Goal: Task Accomplishment & Management: Complete application form

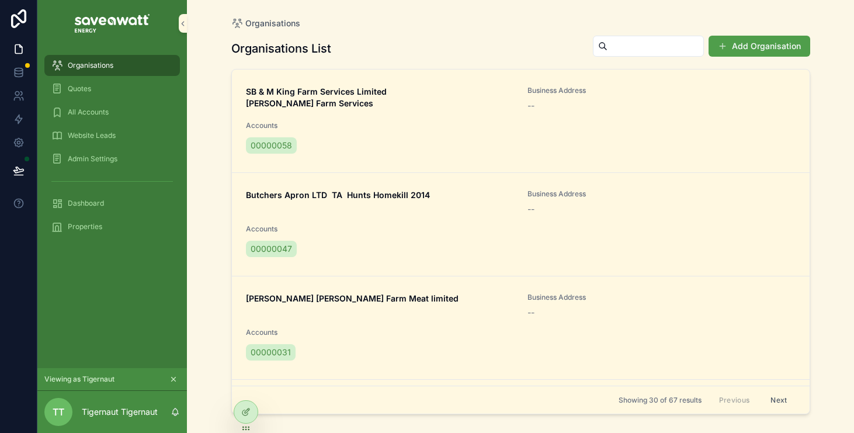
click at [761, 45] on button "Add Organisation" at bounding box center [759, 46] width 102 height 21
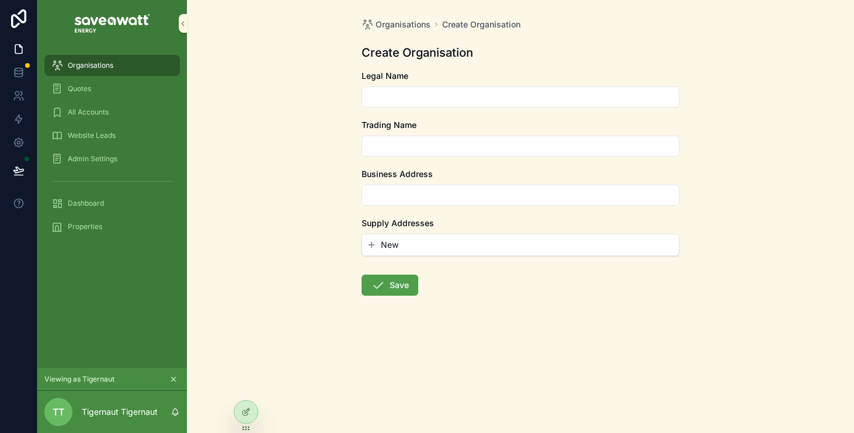
click at [528, 102] on input "scrollable content" at bounding box center [520, 97] width 316 height 16
click at [450, 99] on input "**********" at bounding box center [520, 97] width 316 height 16
click at [438, 139] on input "scrollable content" at bounding box center [520, 146] width 316 height 16
click at [491, 103] on input "**********" at bounding box center [520, 97] width 316 height 16
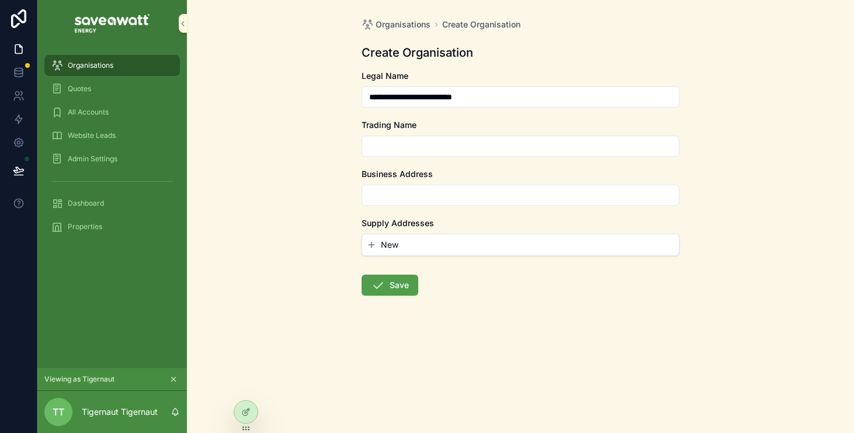
type input "**********"
click at [473, 141] on input "scrollable content" at bounding box center [520, 146] width 316 height 16
click at [366, 149] on input "**********" at bounding box center [520, 146] width 316 height 16
type input "**********"
click at [378, 191] on input "scrollable content" at bounding box center [520, 195] width 316 height 16
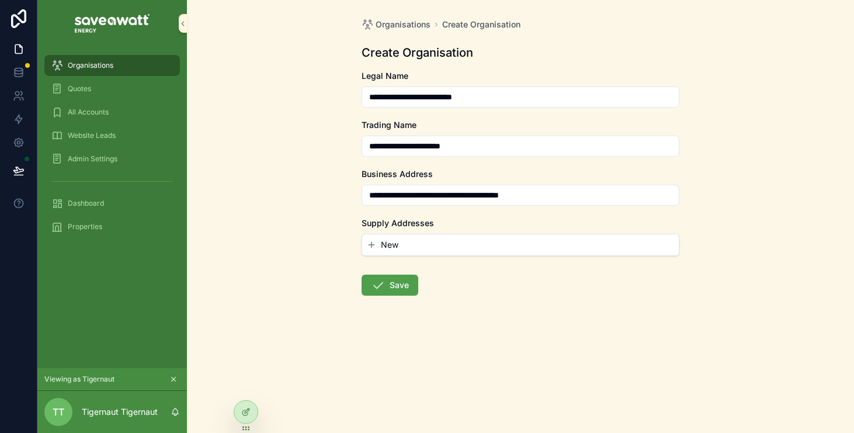
type input "**********"
click at [396, 234] on div "New" at bounding box center [520, 244] width 316 height 21
click at [396, 245] on span "New" at bounding box center [390, 245] width 18 height 12
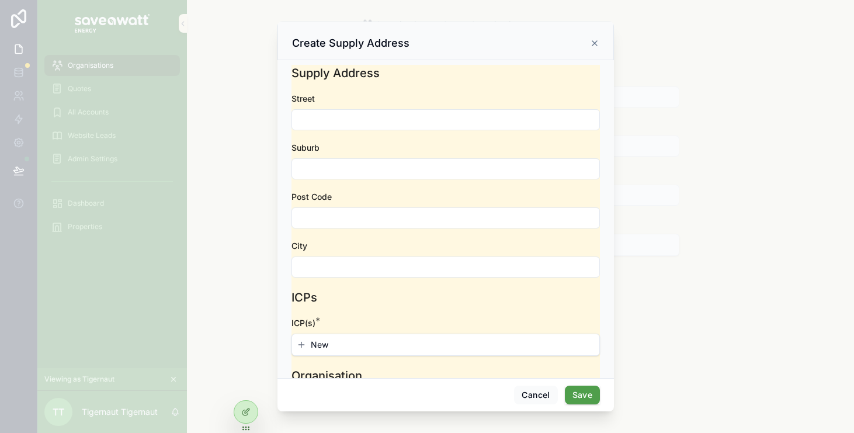
click at [407, 120] on input "scrollable content" at bounding box center [445, 120] width 307 height 16
type input "**********"
click at [399, 172] on input "scrollable content" at bounding box center [445, 169] width 307 height 16
type input "******"
type input "****"
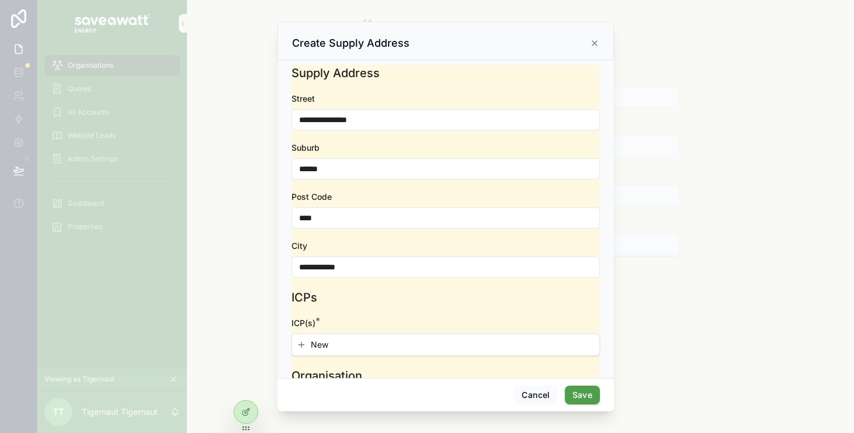
scroll to position [26, 0]
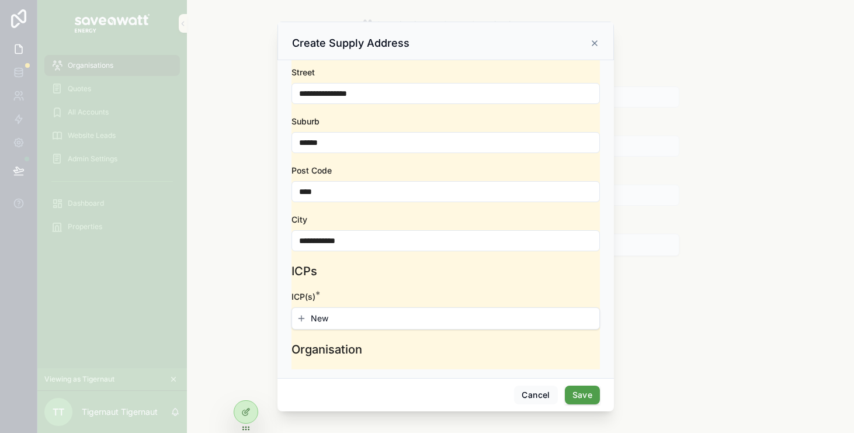
type input "**********"
click at [329, 311] on div "New" at bounding box center [445, 318] width 307 height 21
click at [330, 315] on button "New" at bounding box center [446, 318] width 298 height 12
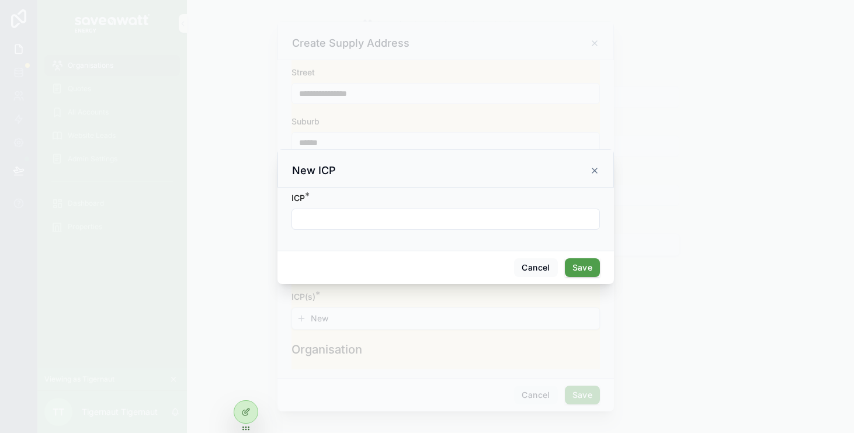
click at [407, 218] on input "scrollable content" at bounding box center [445, 219] width 307 height 16
type input "**********"
click at [576, 263] on button "Save" at bounding box center [582, 267] width 35 height 19
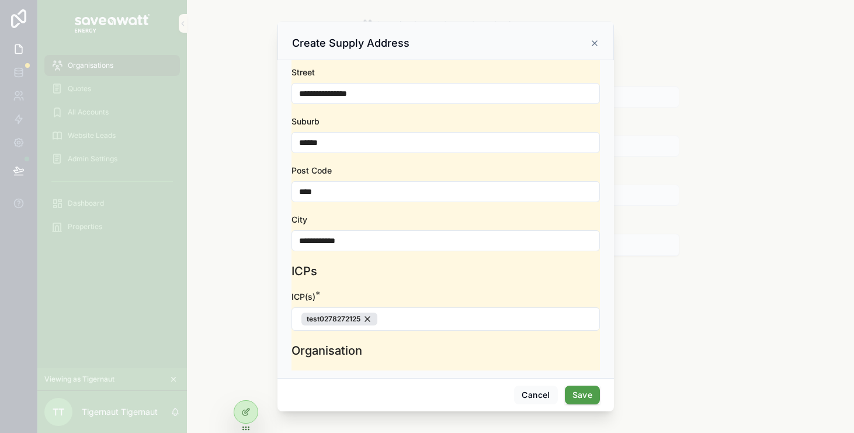
scroll to position [27, 0]
click at [587, 399] on button "Save" at bounding box center [582, 394] width 35 height 19
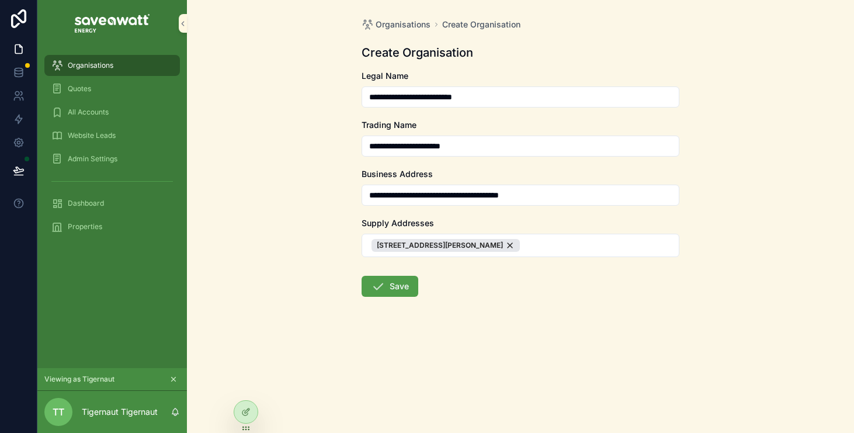
click at [403, 290] on button "Save" at bounding box center [389, 286] width 57 height 21
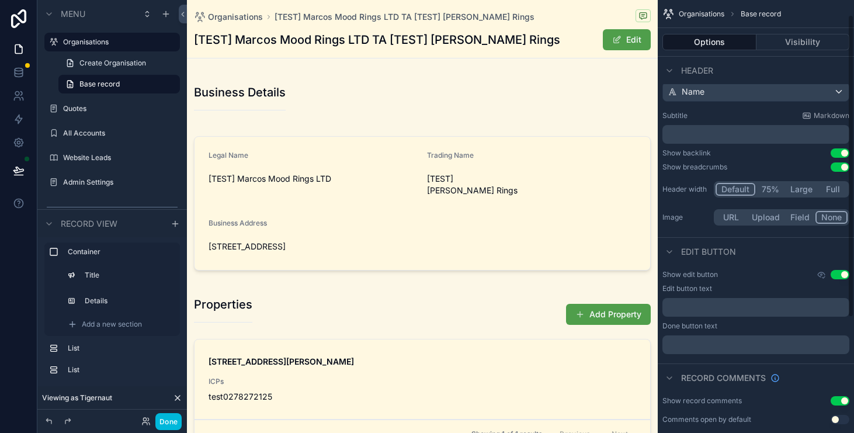
scroll to position [52, 0]
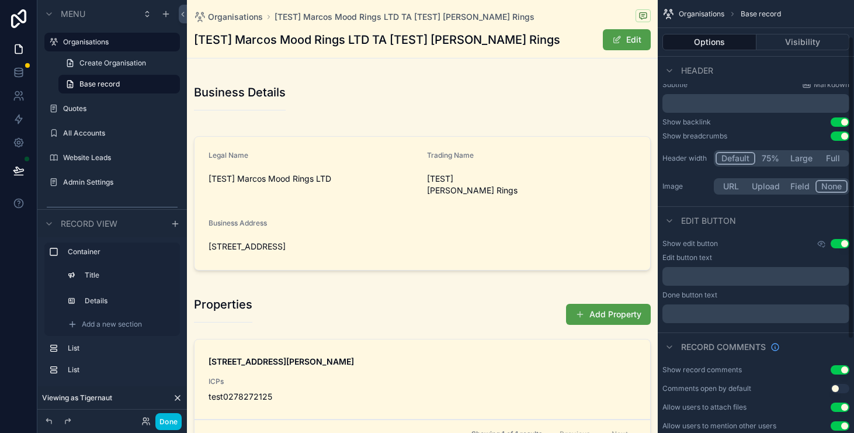
click at [841, 364] on div "Show record comments Use setting Comments open by default Use setting Allow use…" at bounding box center [755, 397] width 196 height 75
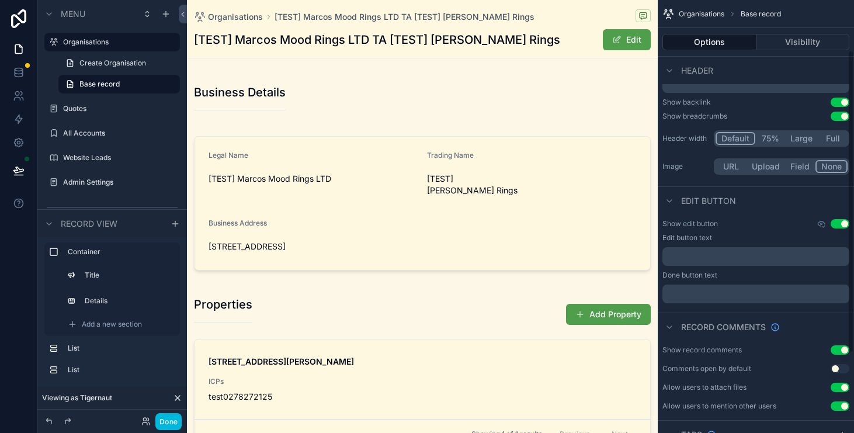
click at [842, 349] on button "Use setting" at bounding box center [839, 349] width 19 height 9
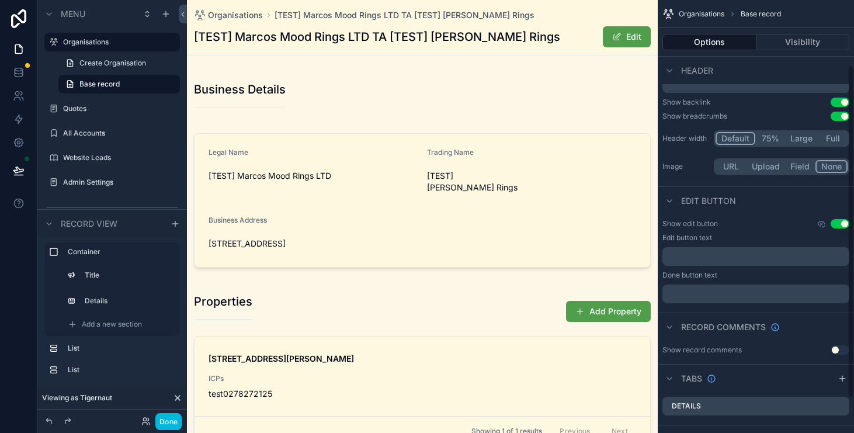
scroll to position [129, 0]
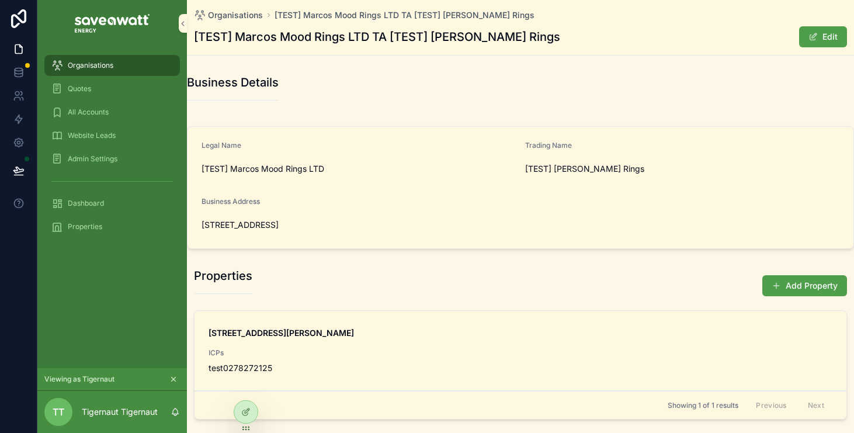
click at [126, 86] on div "Quotes" at bounding box center [111, 88] width 121 height 19
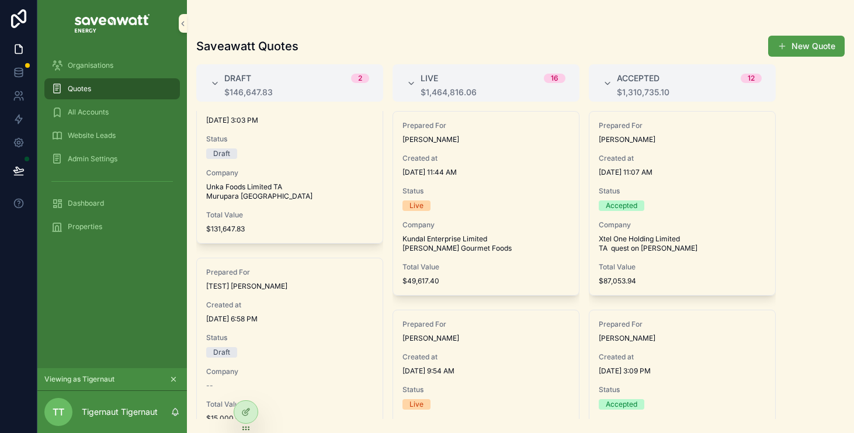
scroll to position [66, 0]
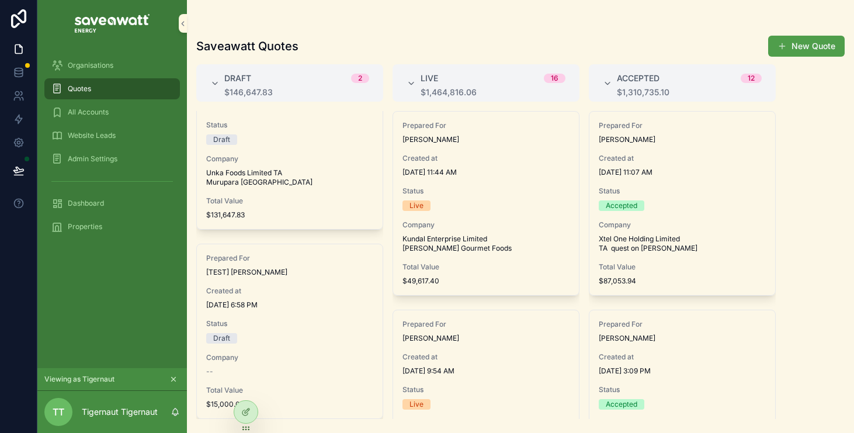
click at [783, 39] on button "New Quote" at bounding box center [806, 46] width 76 height 21
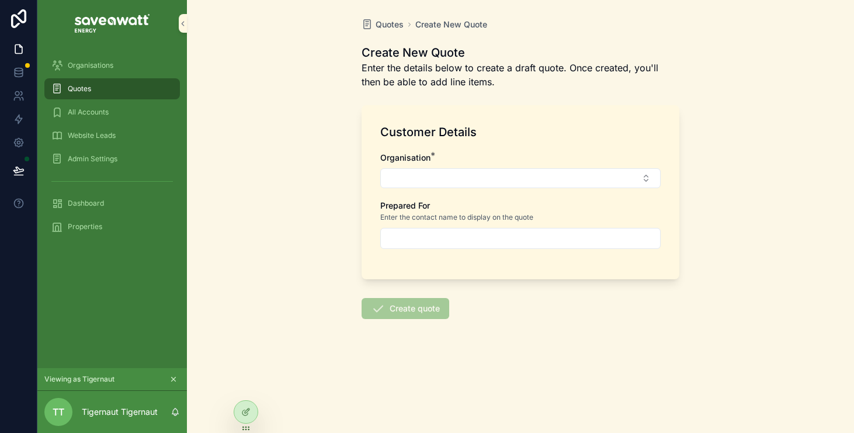
click at [503, 172] on button "Select Button" at bounding box center [520, 178] width 280 height 20
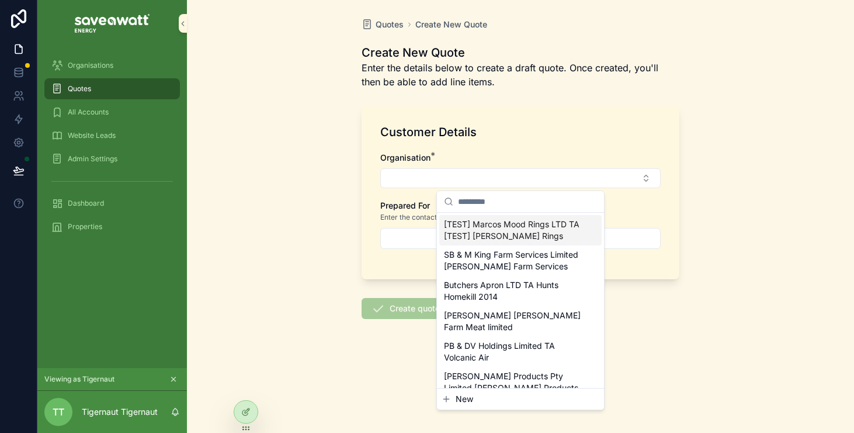
click at [521, 224] on span "[TEST] Marcos Mood Rings LTD TA [TEST] [PERSON_NAME] Rings" at bounding box center [513, 229] width 139 height 23
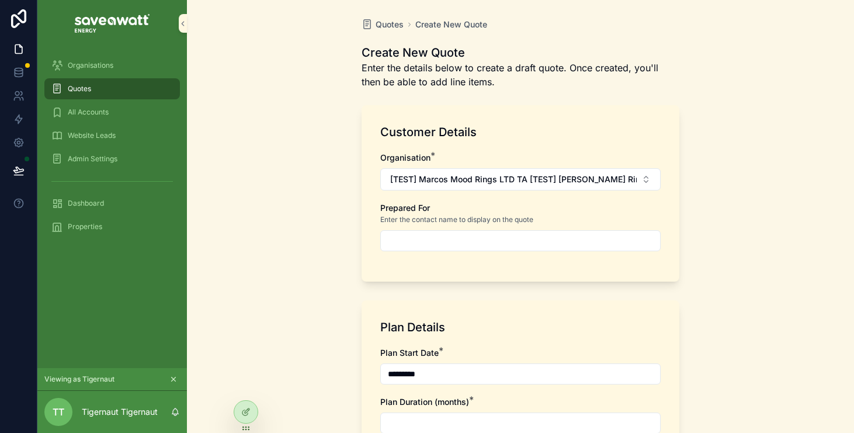
click at [528, 236] on input "scrollable content" at bounding box center [520, 240] width 279 height 16
type input "**********"
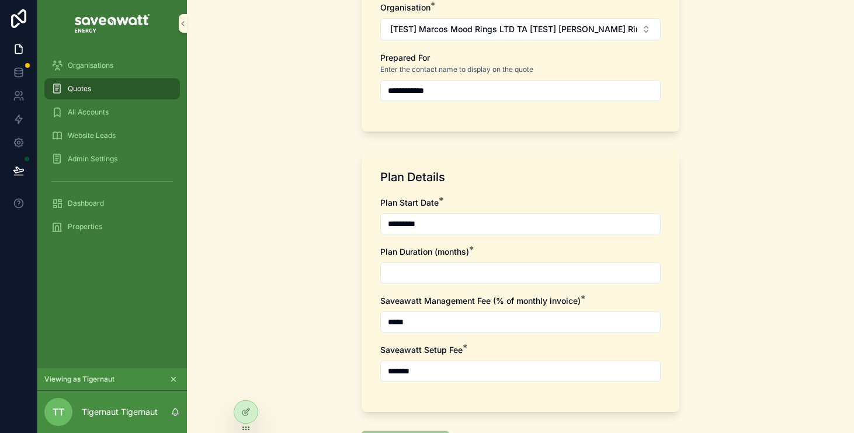
scroll to position [159, 0]
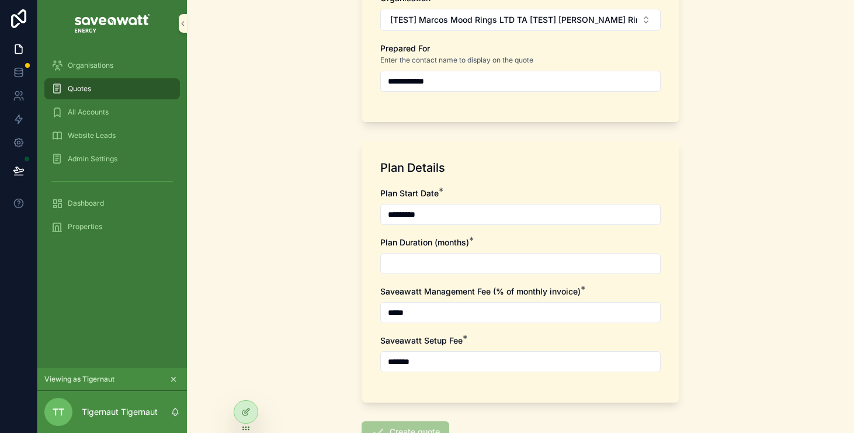
click at [491, 265] on input "scrollable content" at bounding box center [520, 263] width 279 height 16
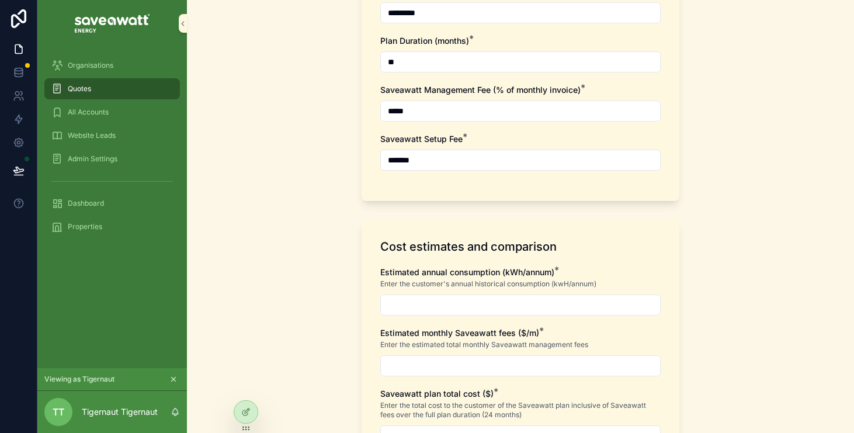
scroll to position [370, 0]
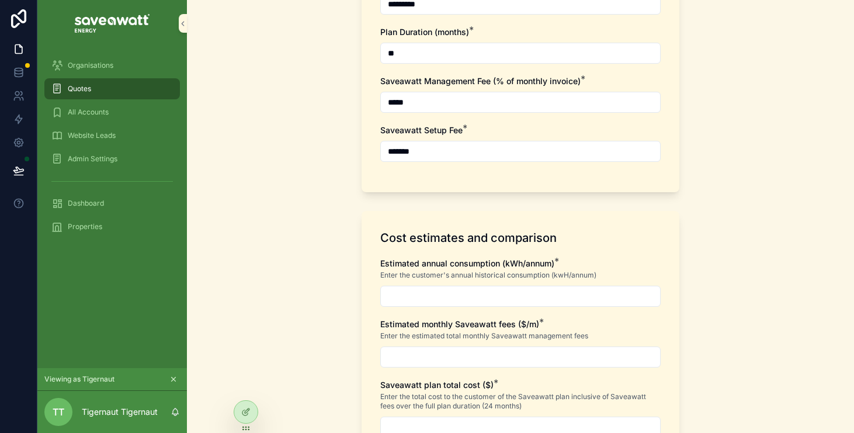
type input "**"
click at [489, 291] on input "scrollable content" at bounding box center [520, 296] width 279 height 16
type input "**********"
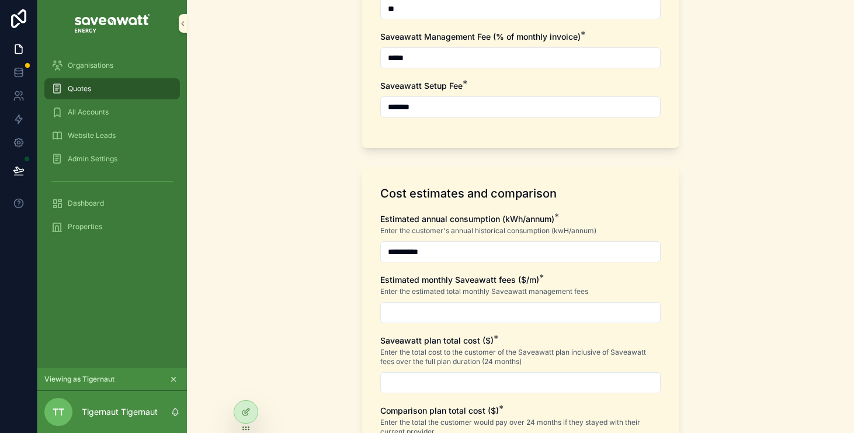
scroll to position [424, 0]
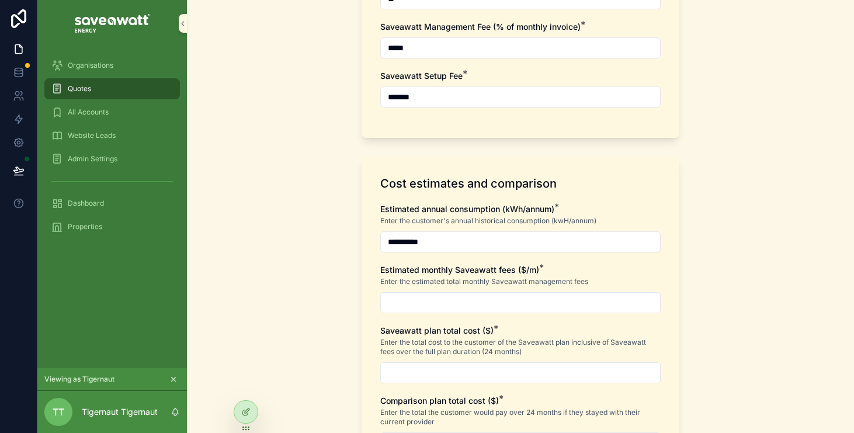
click at [499, 304] on input "scrollable content" at bounding box center [520, 302] width 279 height 16
type input "******"
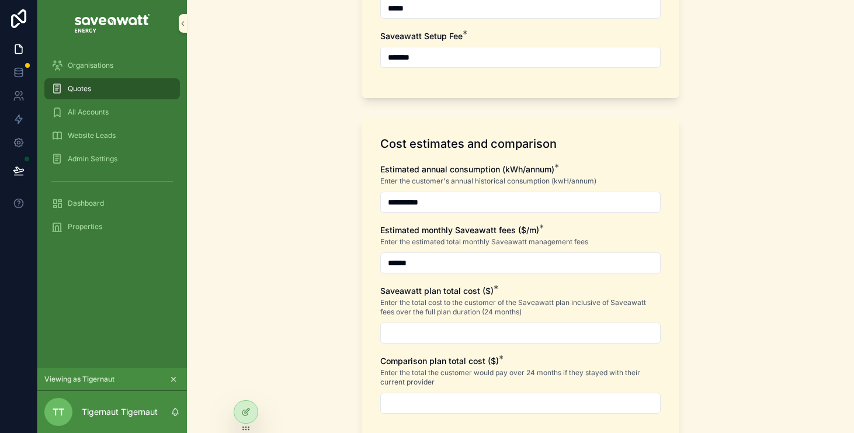
scroll to position [472, 0]
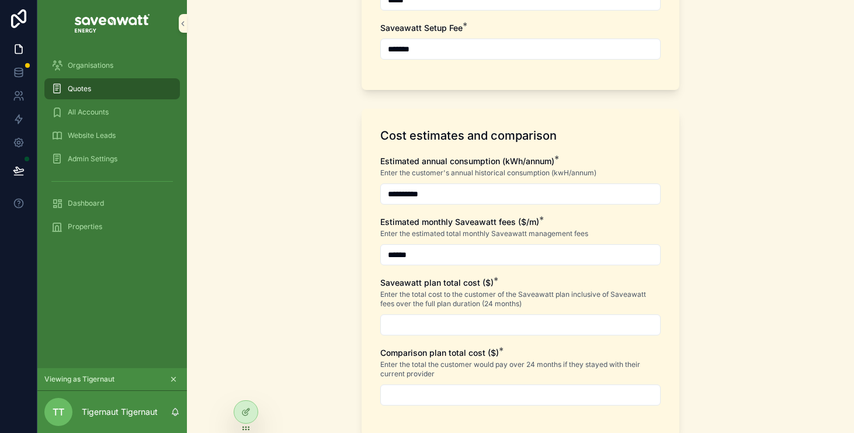
click at [492, 328] on input "scrollable content" at bounding box center [520, 324] width 279 height 16
type input "**********"
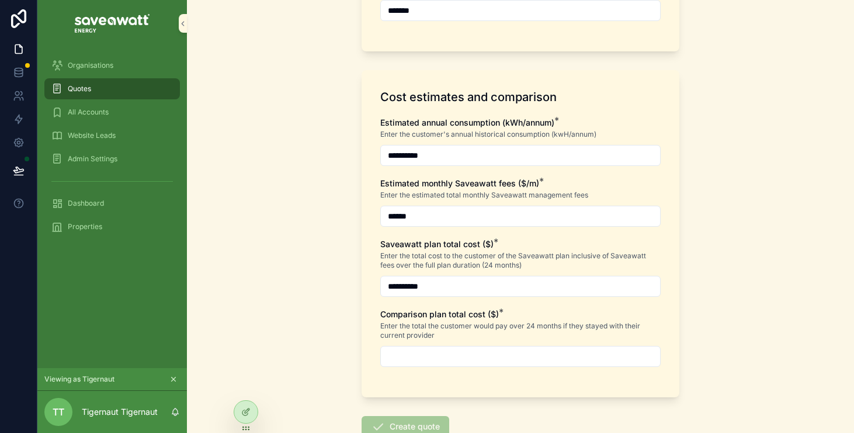
scroll to position [527, 0]
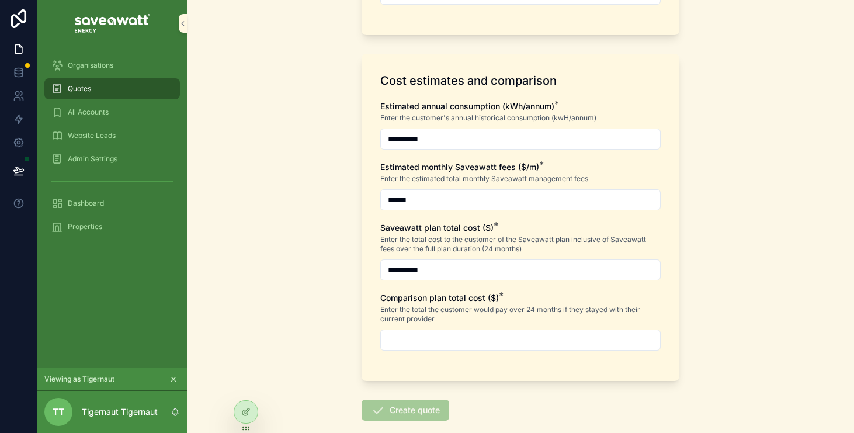
click at [489, 339] on input "scrollable content" at bounding box center [520, 340] width 279 height 16
type input "**********"
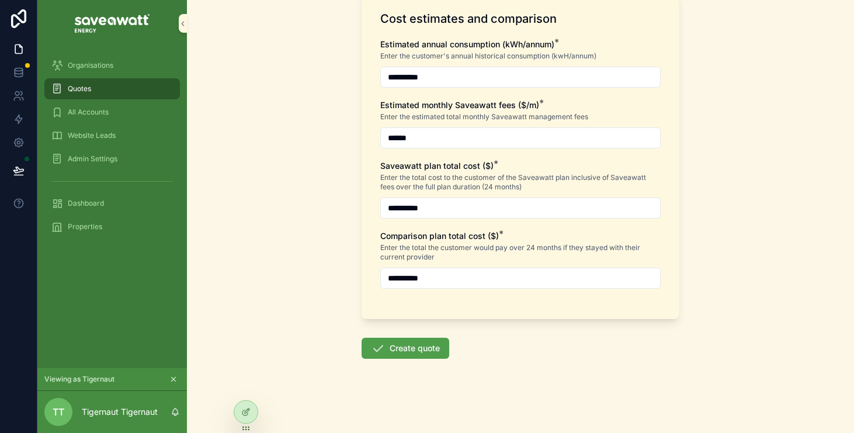
click at [427, 349] on button "Create quote" at bounding box center [405, 347] width 88 height 21
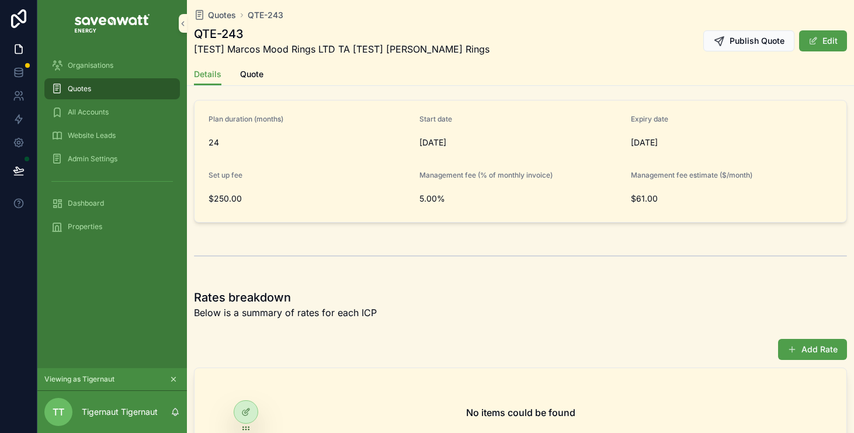
scroll to position [663, 0]
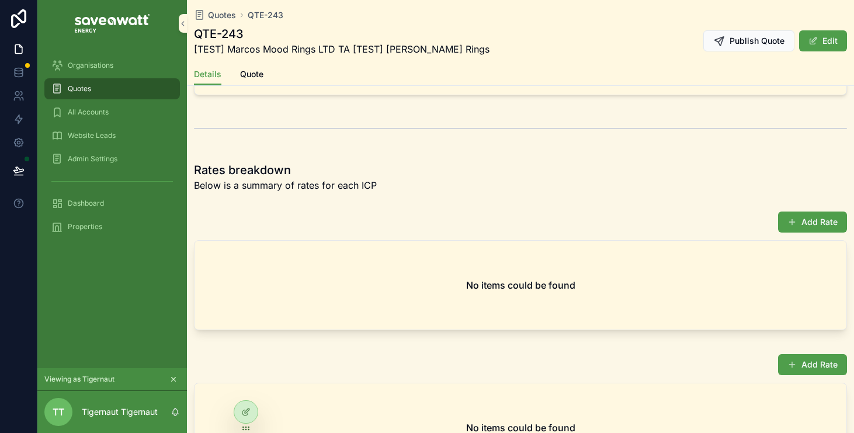
click at [809, 224] on button "Add Rate" at bounding box center [812, 221] width 69 height 21
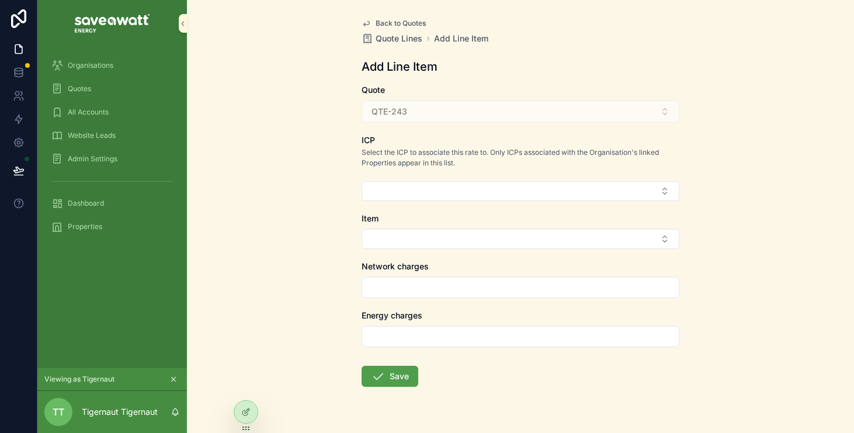
click at [530, 195] on button "Select Button" at bounding box center [520, 191] width 318 height 20
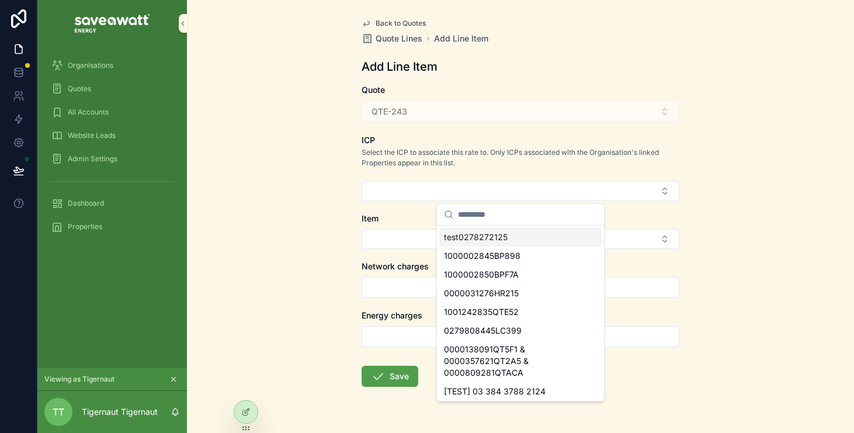
click at [480, 236] on span "test0278272125" at bounding box center [476, 237] width 64 height 12
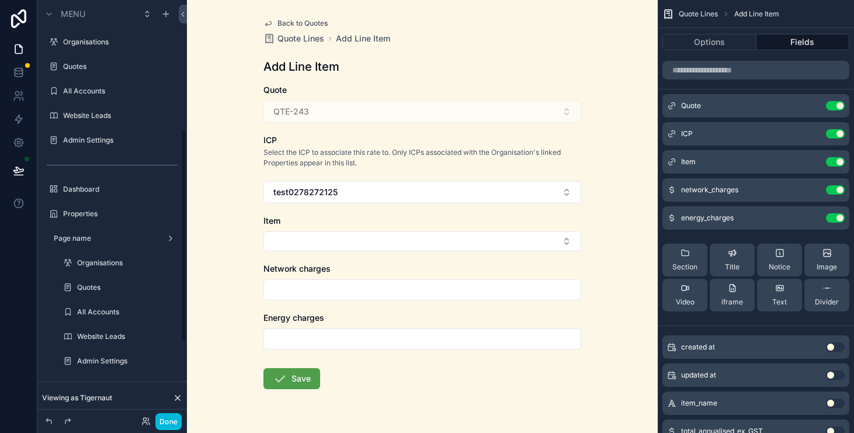
scroll to position [254, 0]
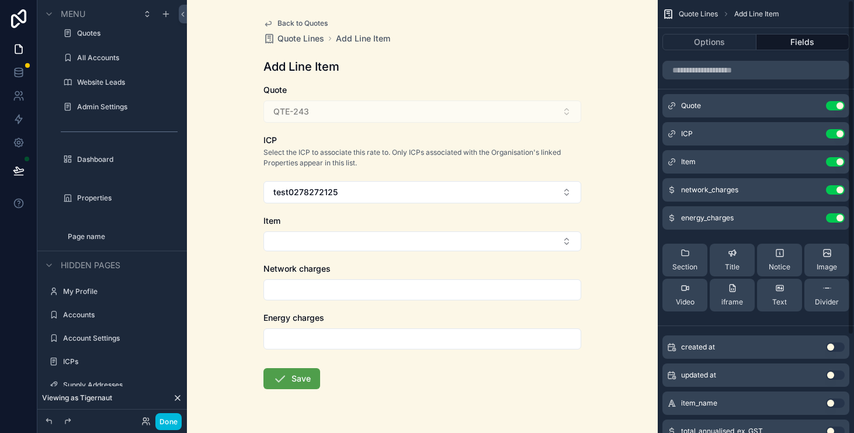
click at [0, 0] on button "scrollable content" at bounding box center [0, 0] width 0 height 0
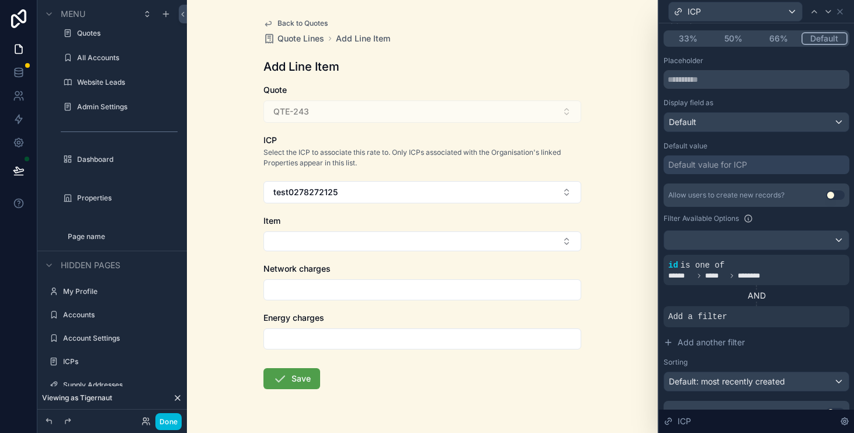
scroll to position [156, 0]
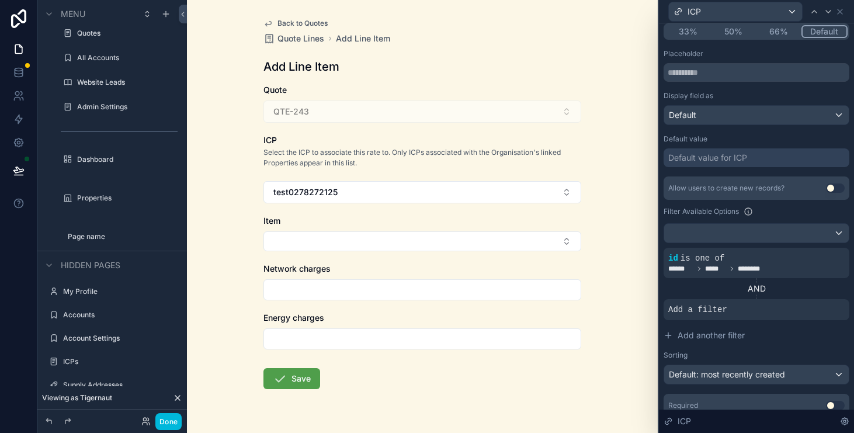
click at [407, 241] on button "Select Button" at bounding box center [422, 241] width 318 height 20
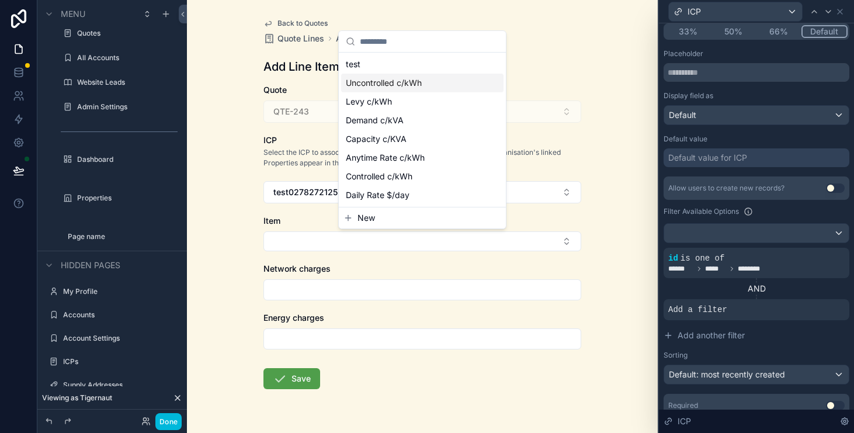
click at [462, 85] on div "Uncontrolled c/kWh" at bounding box center [422, 83] width 162 height 19
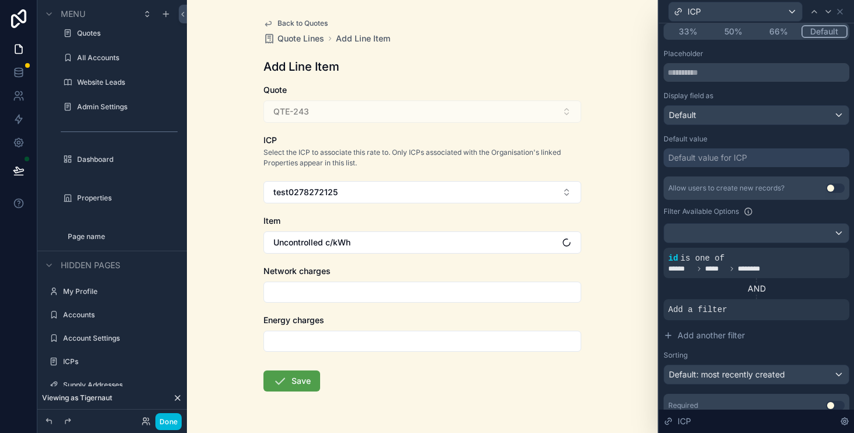
click at [398, 291] on input "scrollable content" at bounding box center [422, 292] width 316 height 16
click at [384, 300] on div "scrollable content" at bounding box center [422, 291] width 318 height 21
click at [389, 294] on input "scrollable content" at bounding box center [422, 292] width 316 height 16
type input "*******"
click at [367, 336] on input "scrollable content" at bounding box center [422, 341] width 316 height 16
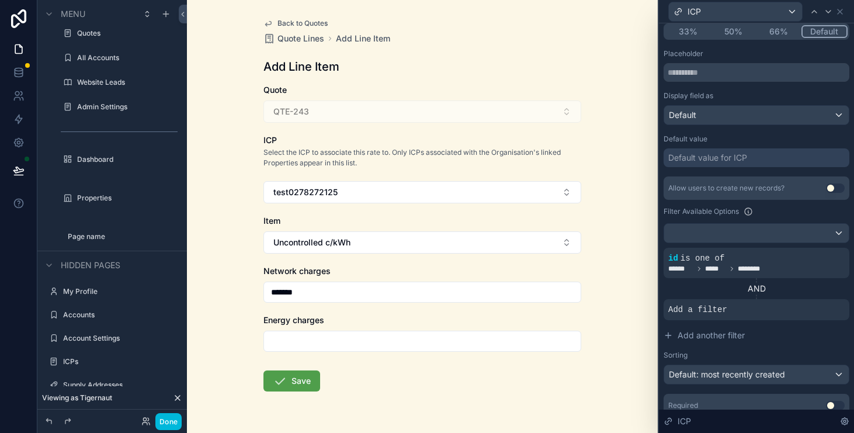
type input "*******"
click at [300, 384] on button "Save" at bounding box center [291, 380] width 57 height 21
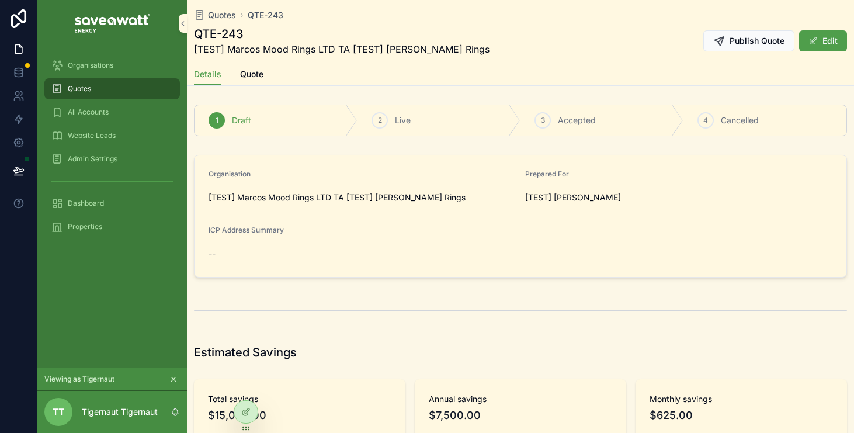
click at [773, 44] on span "Publish Quote" at bounding box center [756, 41] width 55 height 12
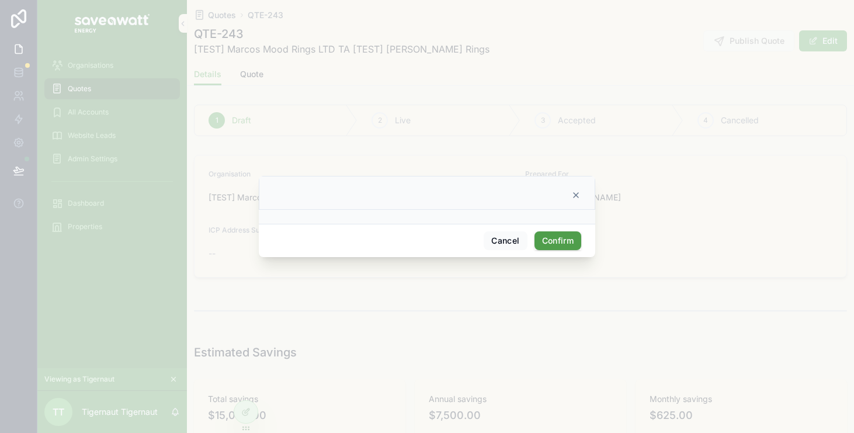
click at [574, 198] on icon at bounding box center [575, 194] width 9 height 9
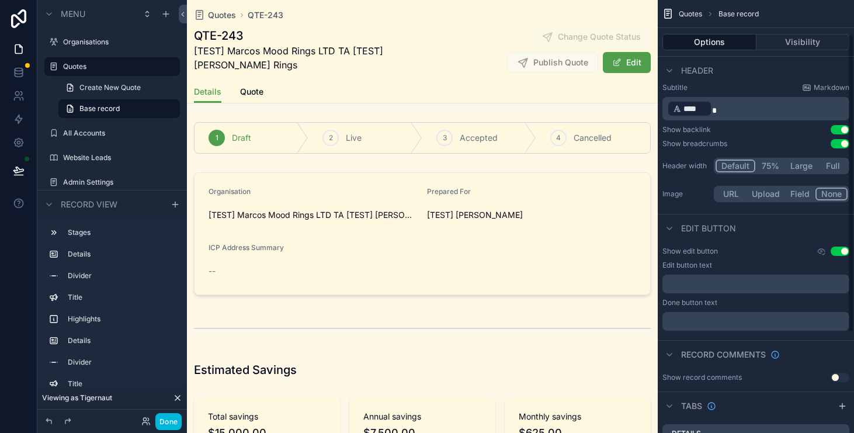
scroll to position [194, 0]
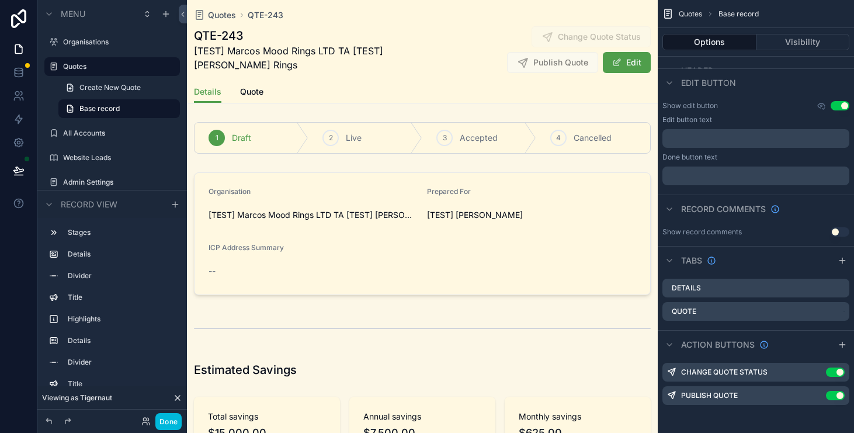
click at [0, 0] on icon "scrollable content" at bounding box center [0, 0] width 0 height 0
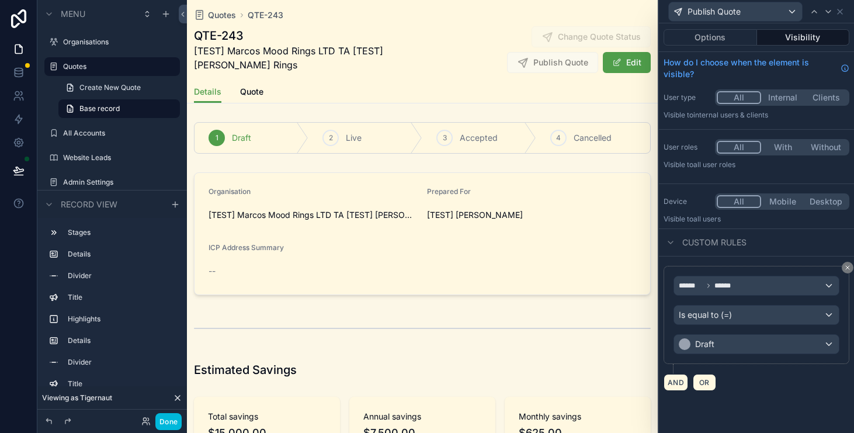
click at [720, 30] on button "Options" at bounding box center [709, 37] width 93 height 16
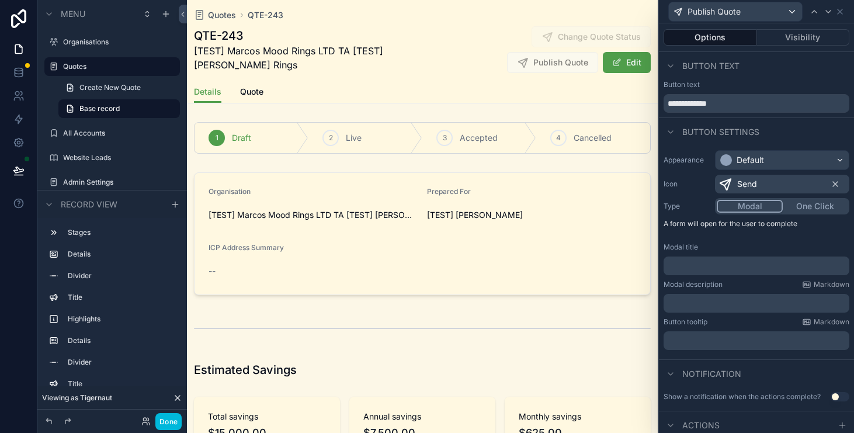
click at [797, 206] on button "One Click" at bounding box center [814, 206] width 65 height 13
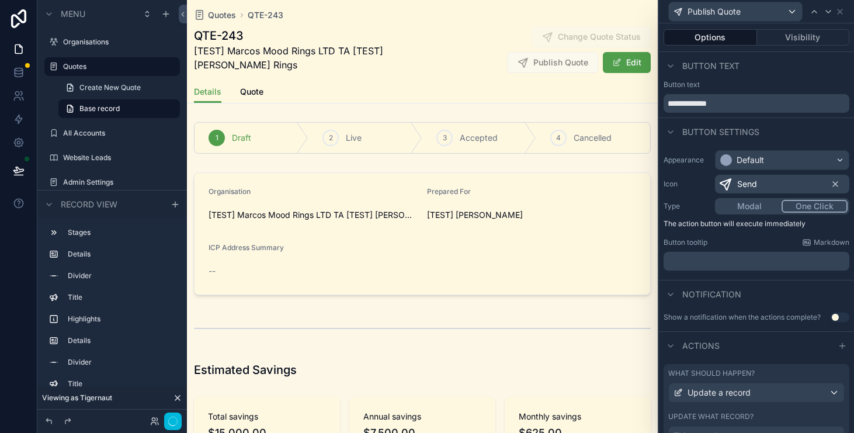
scroll to position [52, 0]
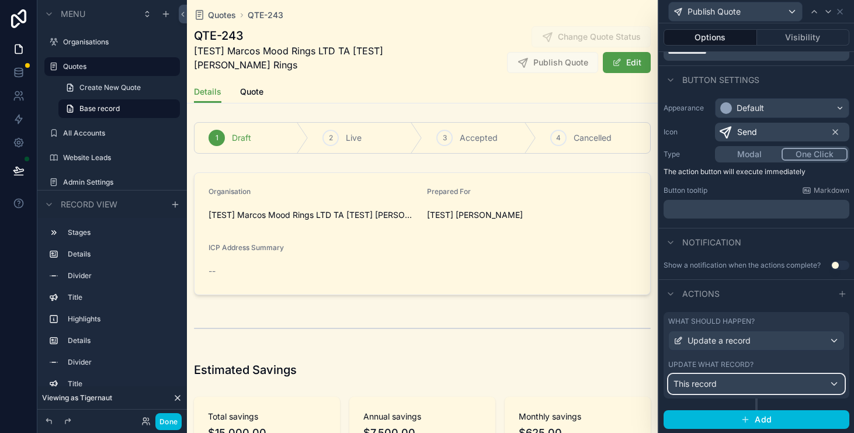
click at [767, 384] on div "This record" at bounding box center [755, 383] width 175 height 19
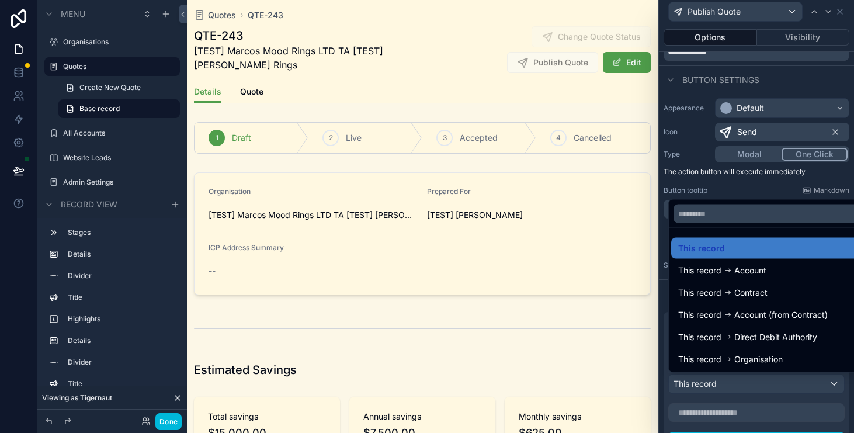
click at [774, 250] on div "This record" at bounding box center [769, 248] width 183 height 14
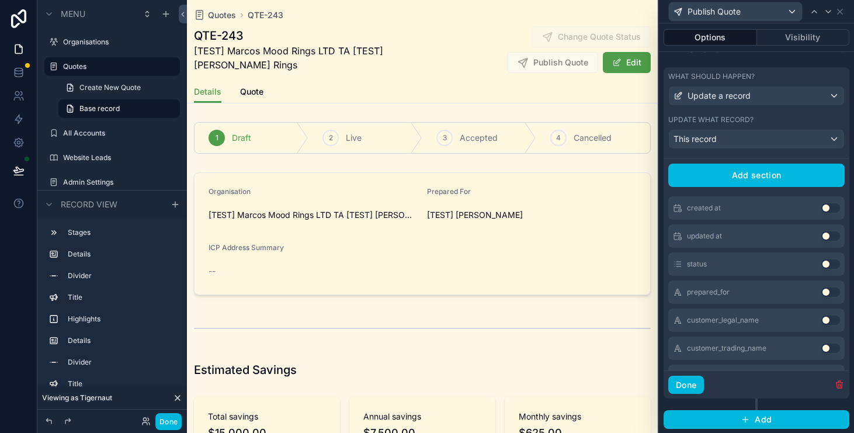
scroll to position [25, 0]
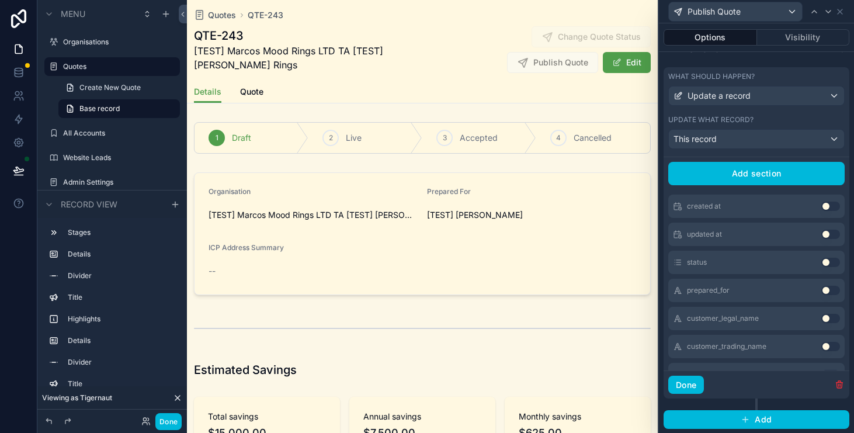
click at [830, 263] on button "Use setting" at bounding box center [830, 261] width 19 height 9
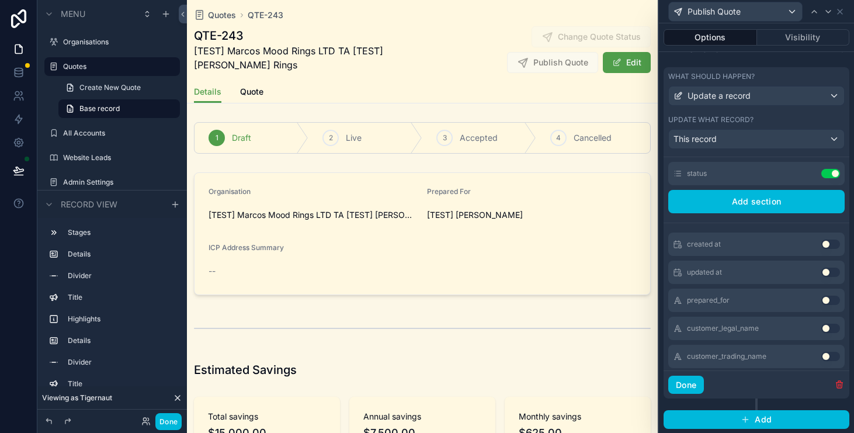
click at [0, 0] on icon at bounding box center [0, 0] width 0 height 0
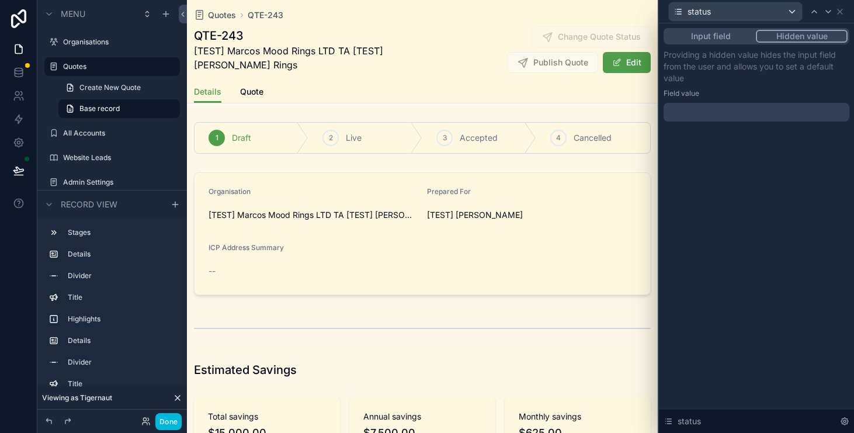
click at [731, 39] on button "Input field" at bounding box center [710, 36] width 90 height 13
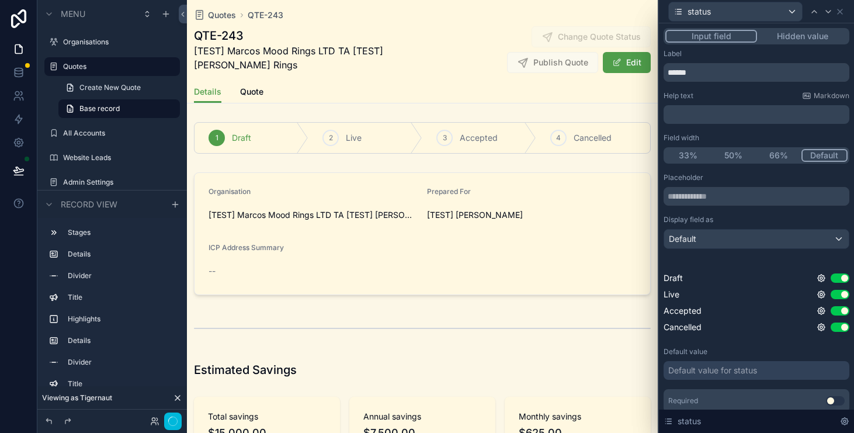
scroll to position [376, 0]
click at [837, 277] on button "Use setting" at bounding box center [839, 277] width 19 height 9
click at [837, 309] on button "Use setting" at bounding box center [839, 310] width 19 height 9
click at [839, 330] on button "Use setting" at bounding box center [839, 326] width 19 height 9
click at [818, 292] on icon at bounding box center [820, 294] width 9 height 9
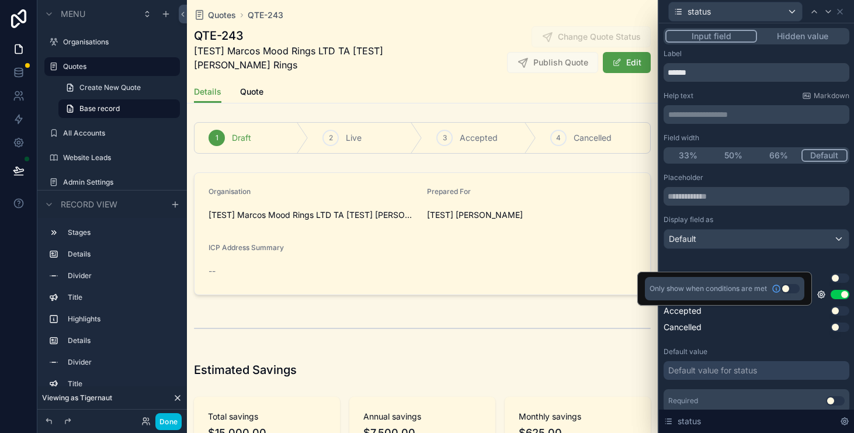
click at [818, 292] on icon at bounding box center [820, 294] width 9 height 9
click at [840, 328] on button "Use setting" at bounding box center [839, 326] width 19 height 9
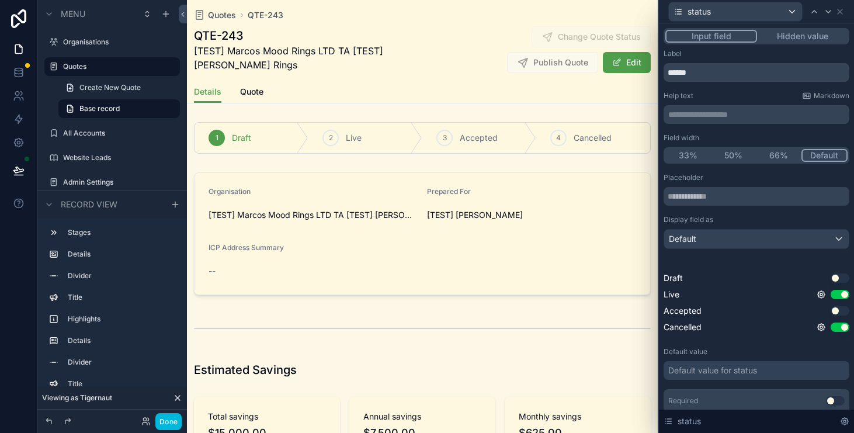
click at [837, 326] on button "Use setting" at bounding box center [839, 326] width 19 height 9
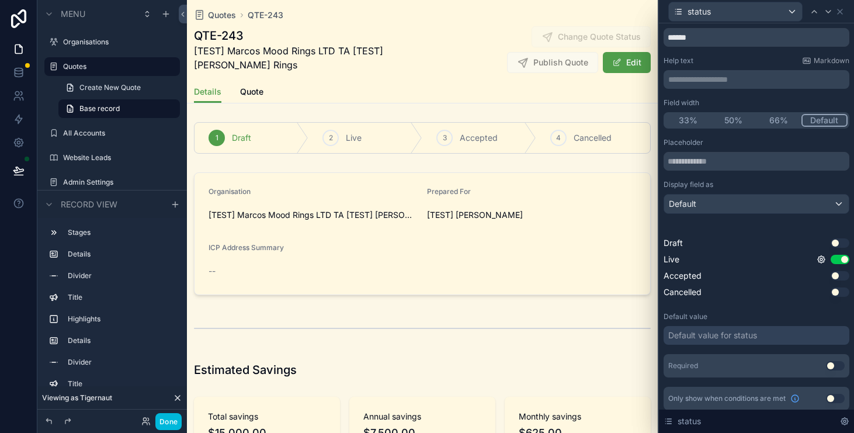
scroll to position [40, 0]
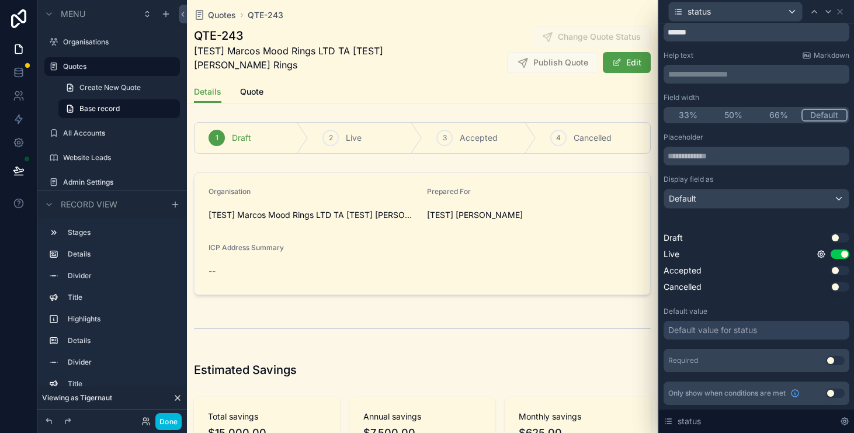
click at [768, 333] on div "Default value for status" at bounding box center [756, 330] width 186 height 19
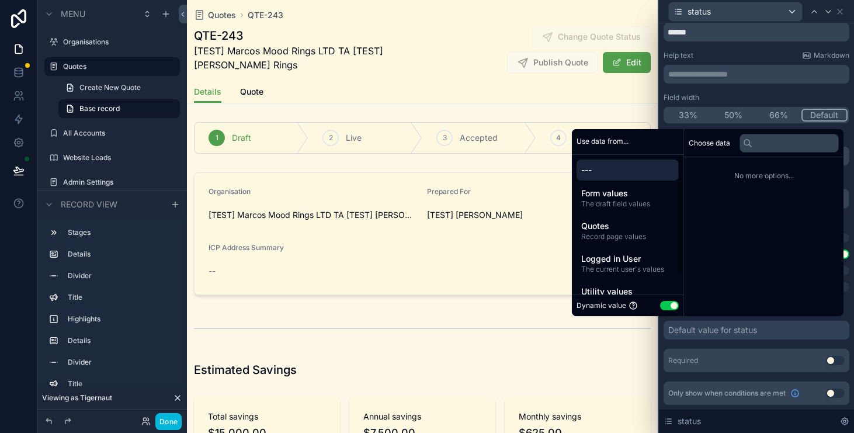
click at [660, 305] on button "Use setting" at bounding box center [669, 305] width 19 height 9
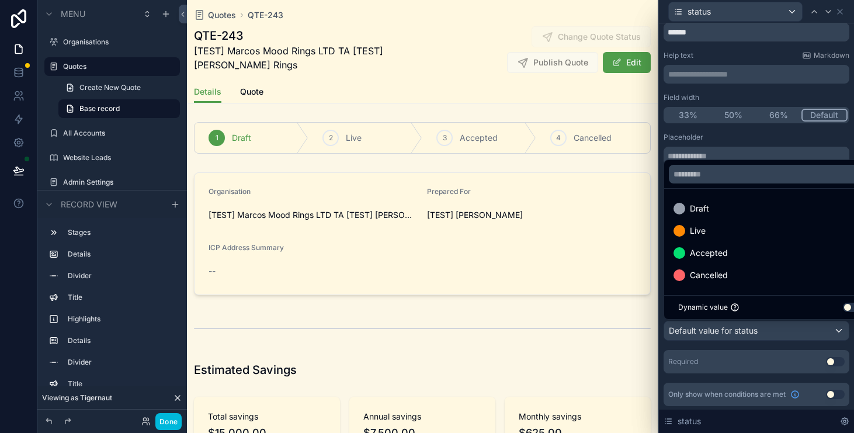
click at [716, 228] on div "Live" at bounding box center [769, 231] width 193 height 14
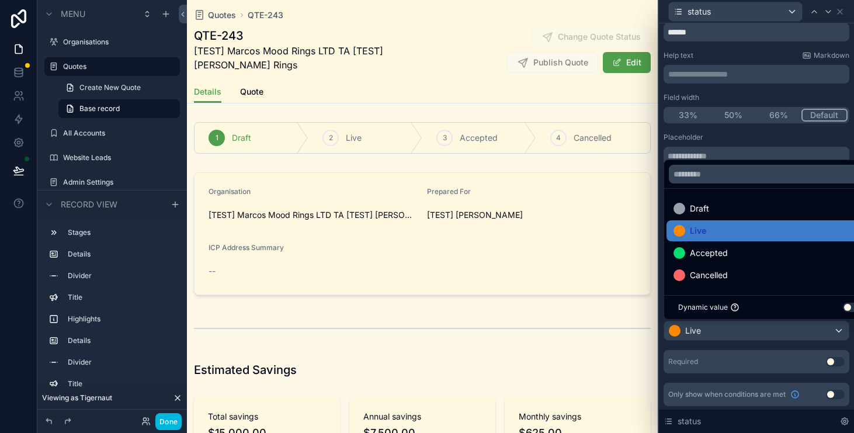
click at [749, 340] on div "Placeholder Display field as Default Draft Use setting Live Use setting Accepte…" at bounding box center [756, 253] width 186 height 241
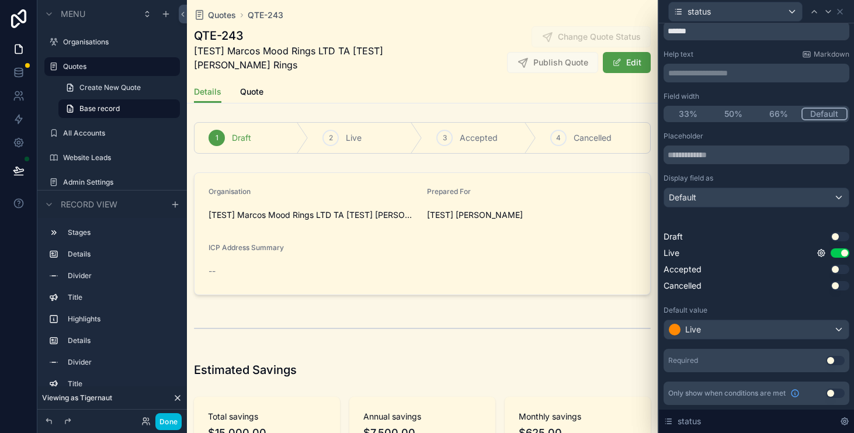
scroll to position [0, 0]
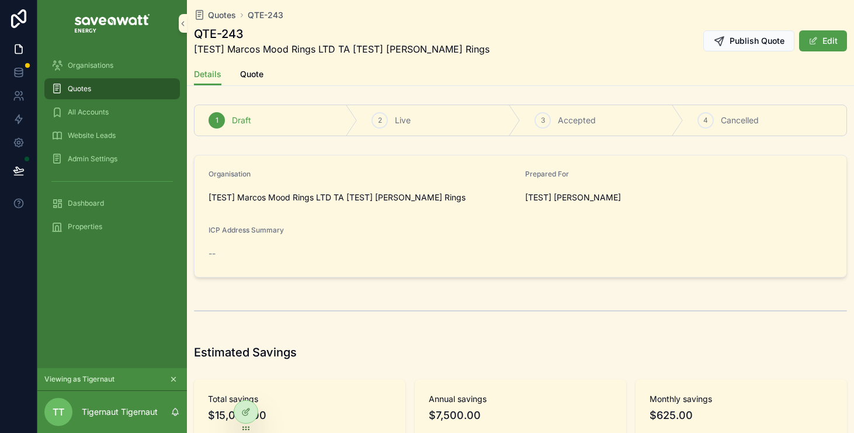
click at [750, 47] on button "Publish Quote" at bounding box center [748, 40] width 91 height 21
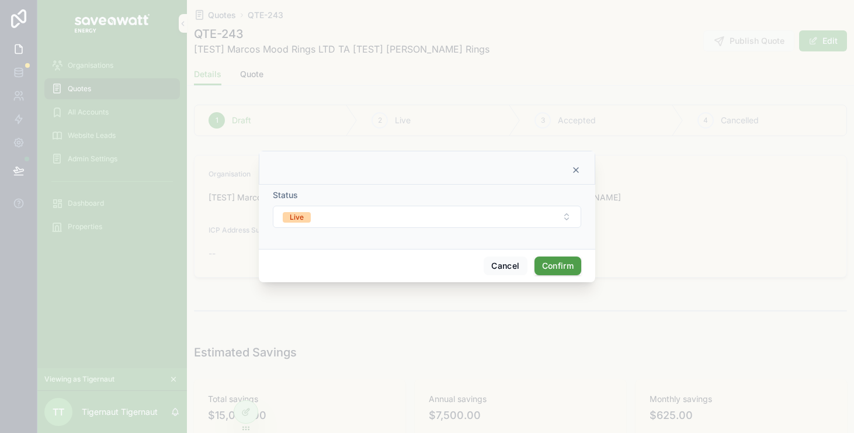
click at [571, 214] on button "Live" at bounding box center [427, 216] width 308 height 22
click at [579, 176] on div at bounding box center [427, 168] width 336 height 34
click at [578, 172] on icon at bounding box center [575, 169] width 9 height 9
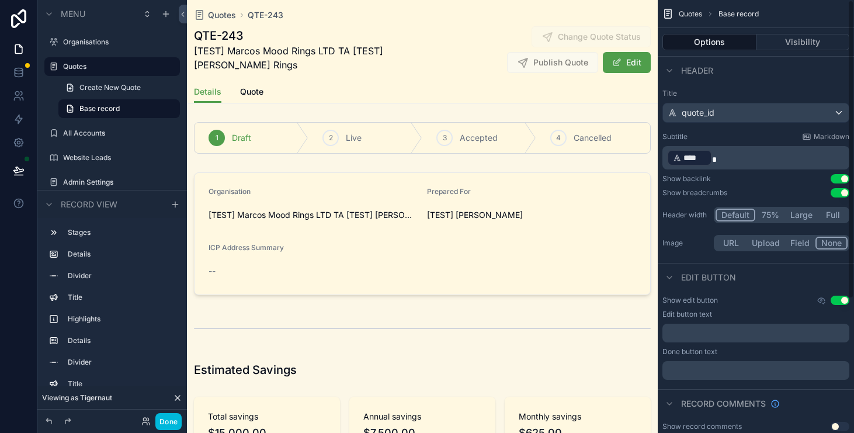
scroll to position [194, 0]
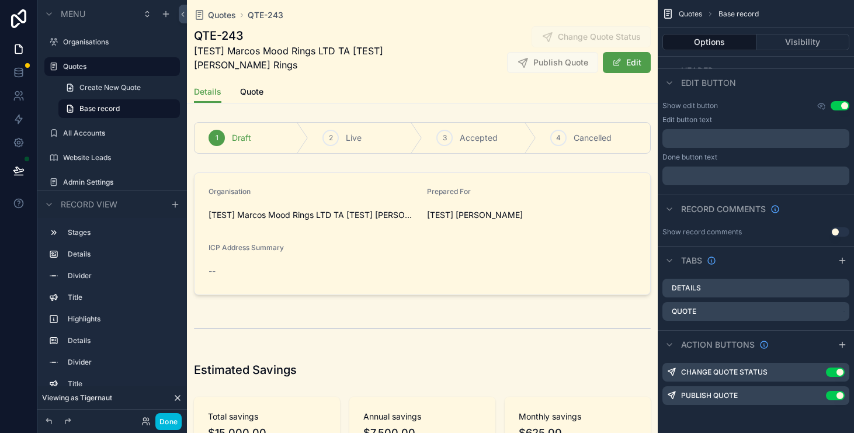
click at [0, 0] on icon "scrollable content" at bounding box center [0, 0] width 0 height 0
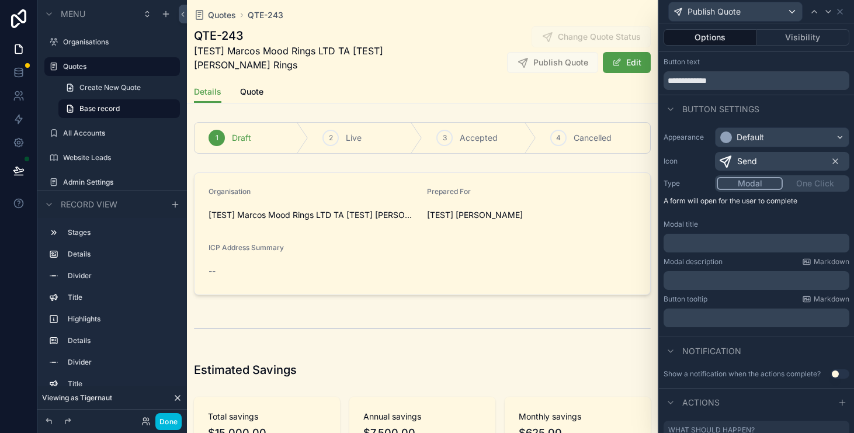
scroll to position [131, 0]
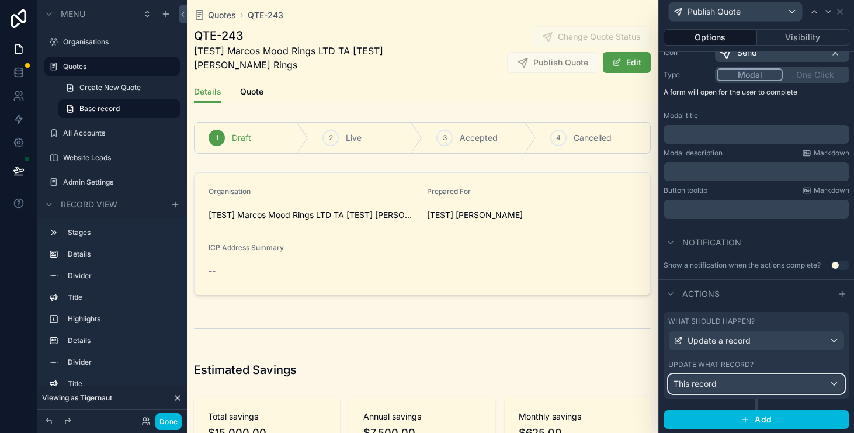
click at [827, 381] on div "This record" at bounding box center [755, 383] width 175 height 19
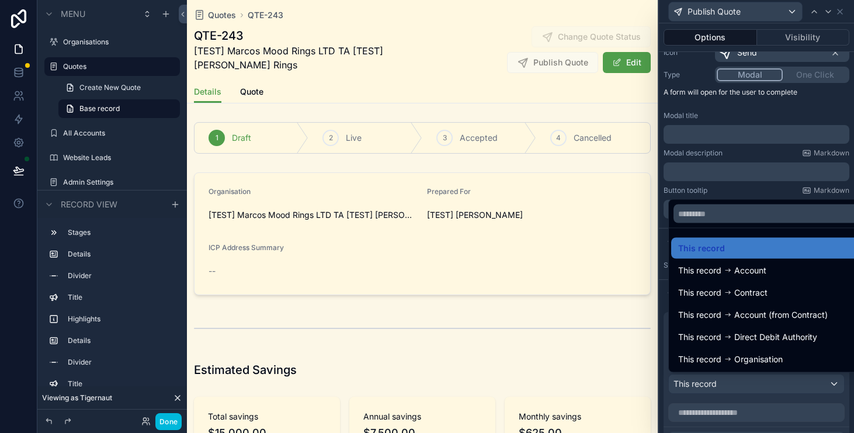
click at [827, 381] on div at bounding box center [756, 216] width 195 height 433
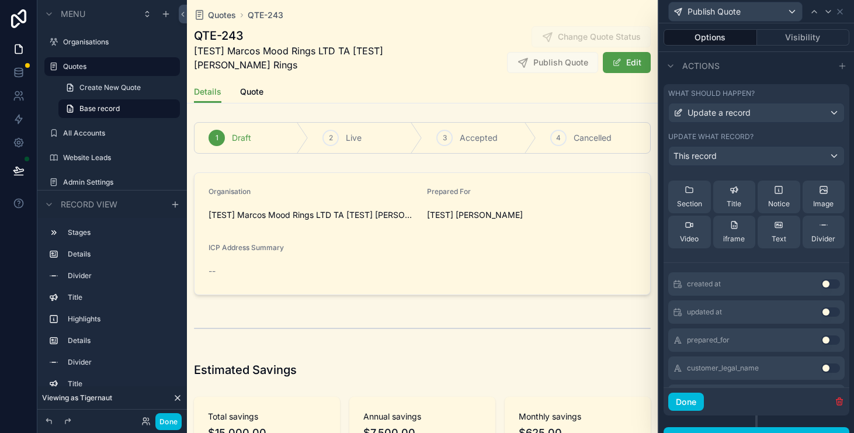
scroll to position [0, 0]
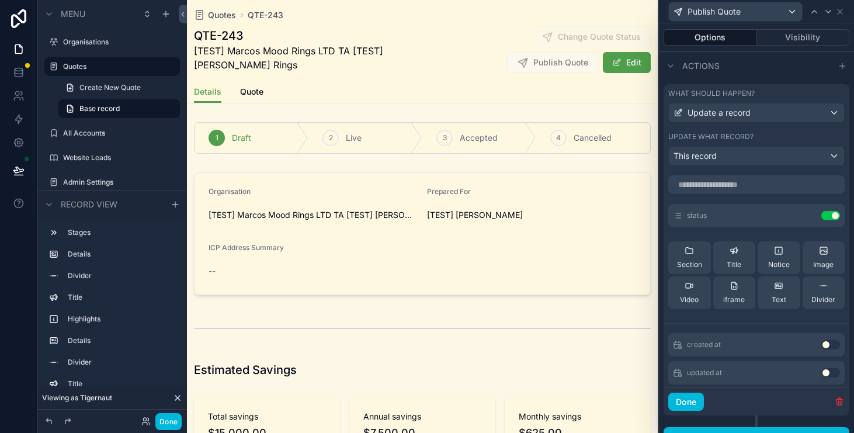
click at [0, 0] on icon at bounding box center [0, 0] width 0 height 0
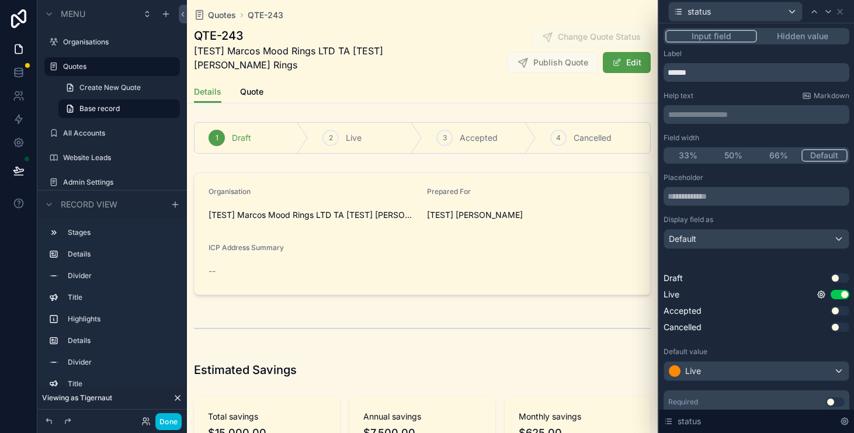
scroll to position [39, 0]
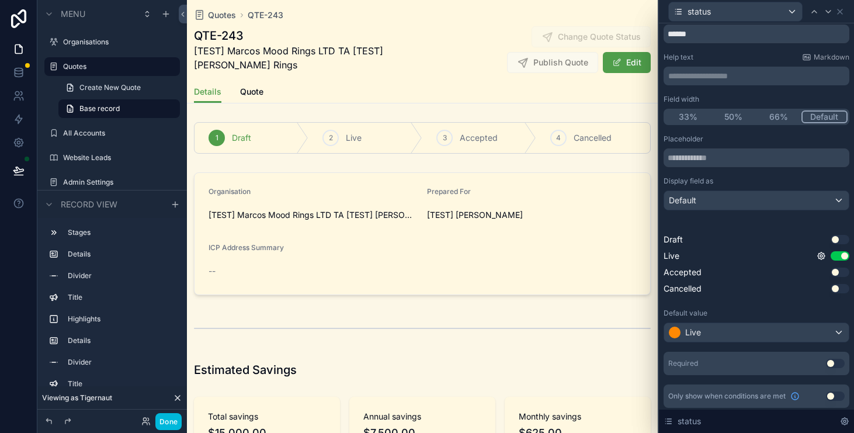
click at [840, 287] on button "Use setting" at bounding box center [839, 288] width 19 height 9
click at [845, 8] on div "status" at bounding box center [756, 11] width 186 height 23
click at [841, 8] on icon at bounding box center [839, 11] width 9 height 9
